Goal: Feedback & Contribution: Submit feedback/report problem

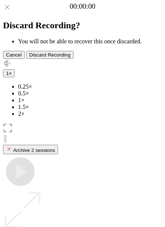
scroll to position [65, 0]
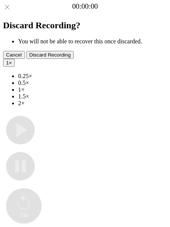
type input "**********"
